Goal: Check status: Check status

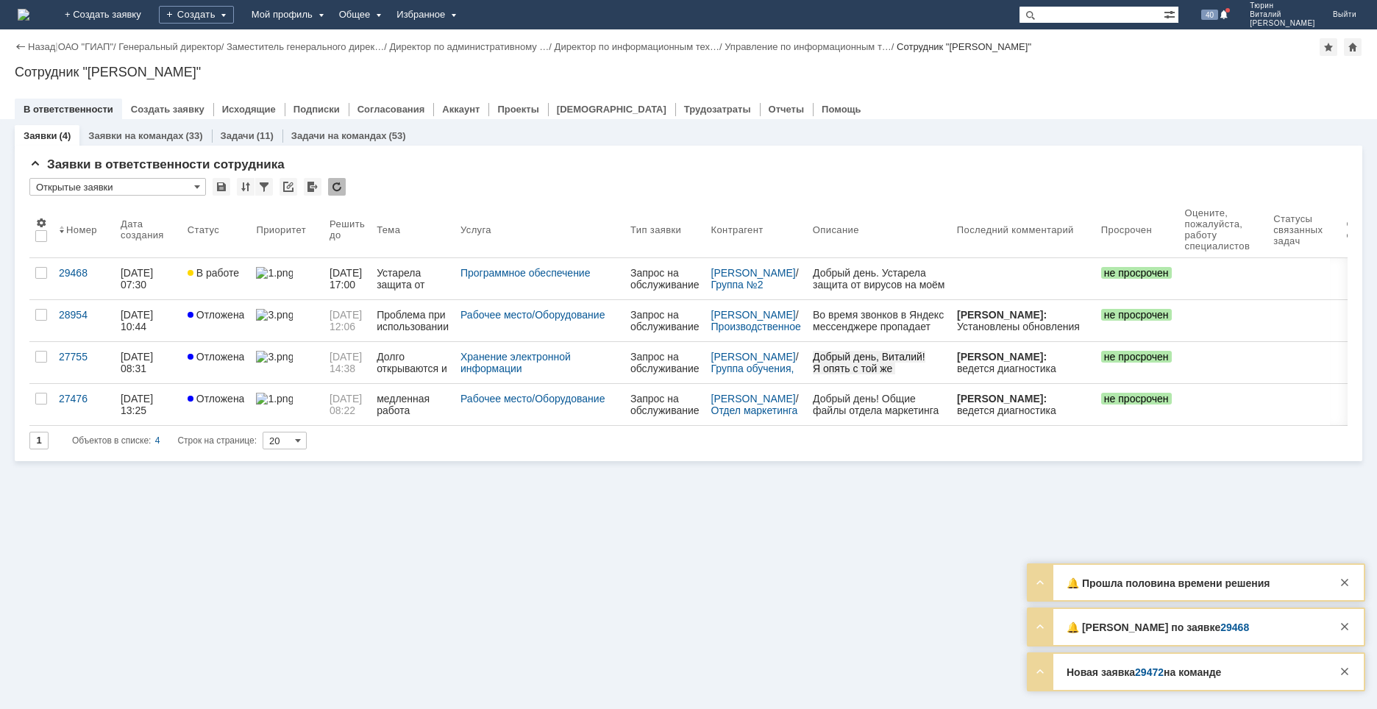
click at [1147, 670] on link "29472" at bounding box center [1149, 672] width 29 height 12
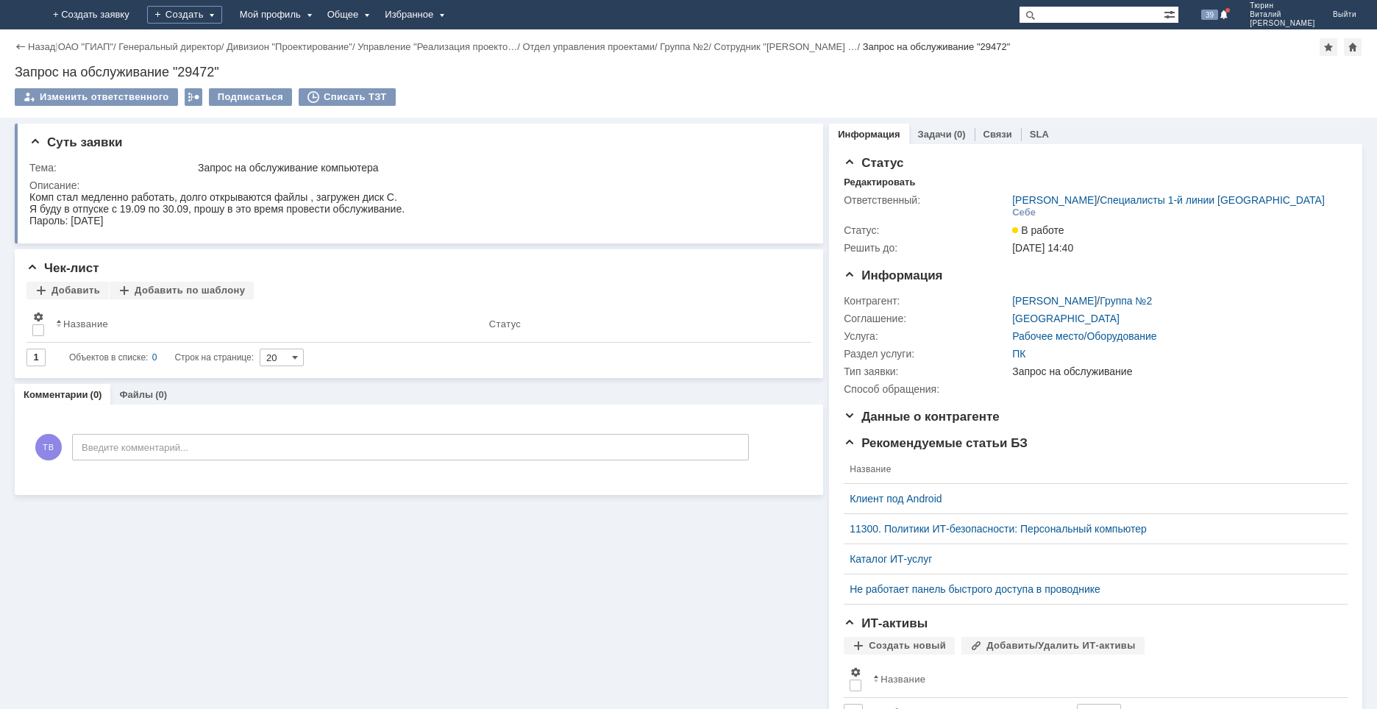
click at [18, 15] on img at bounding box center [18, 15] width 0 height 0
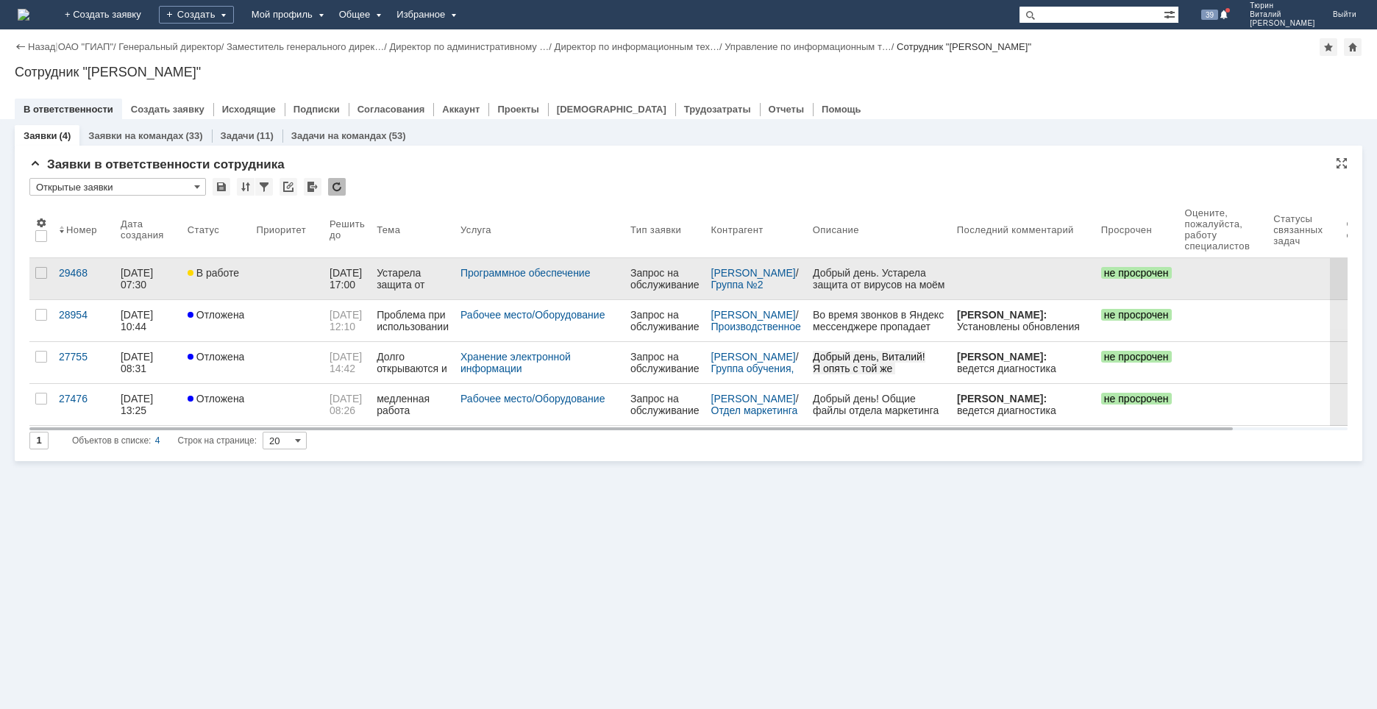
click at [230, 281] on link "В работе" at bounding box center [216, 278] width 69 height 41
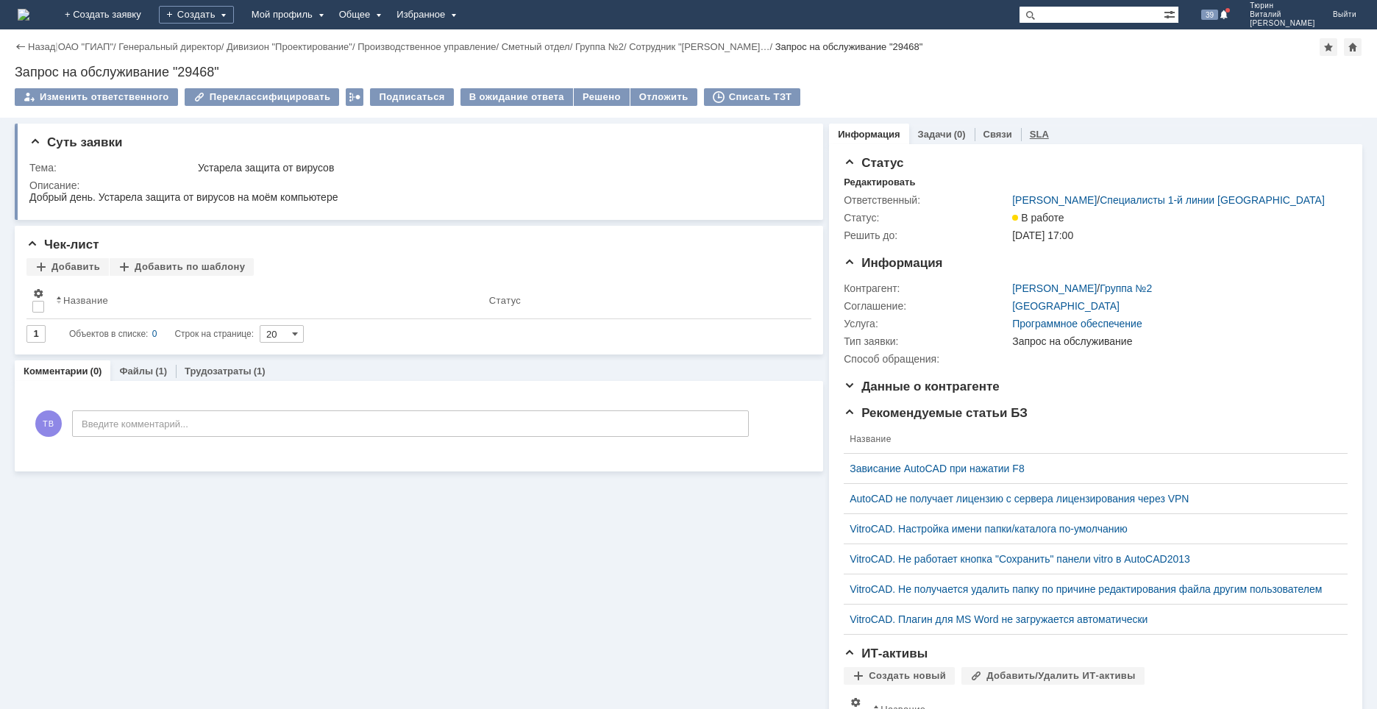
click at [1030, 132] on link "SLA" at bounding box center [1039, 134] width 19 height 11
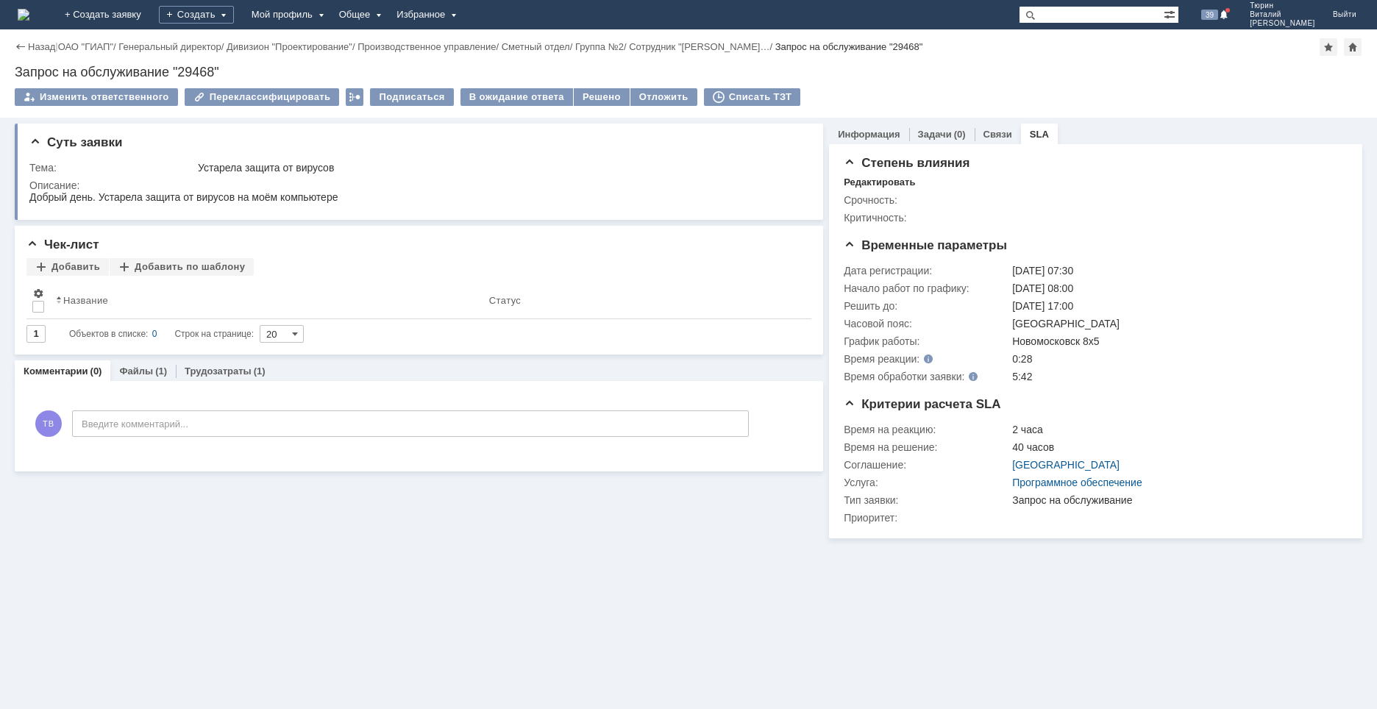
click at [29, 10] on img at bounding box center [24, 15] width 12 height 12
